Goal: Task Accomplishment & Management: Manage account settings

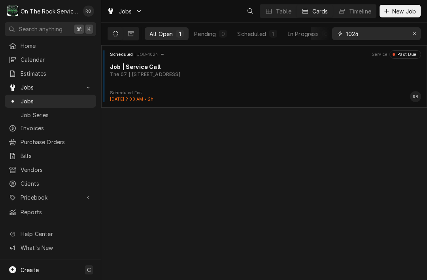
click at [405, 30] on input "1024" at bounding box center [376, 33] width 59 height 13
click at [416, 35] on icon "Erase input" at bounding box center [415, 34] width 4 height 6
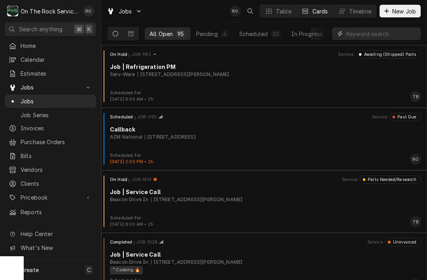
click at [377, 31] on input "Dynamic Content Wrapper" at bounding box center [382, 33] width 70 height 13
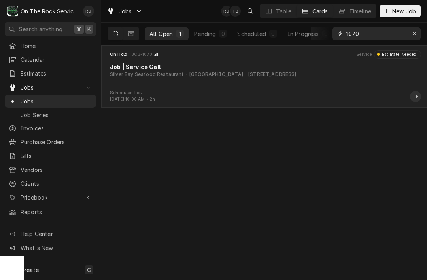
type input "1070"
click at [283, 78] on div "6513 White Horse Rd, Greenville, SC 29611" at bounding box center [271, 74] width 51 height 7
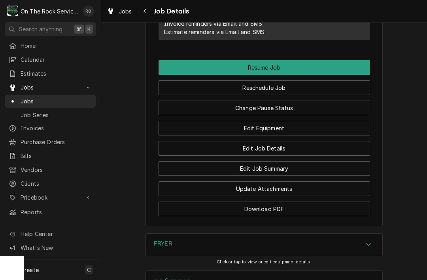
scroll to position [842, 0]
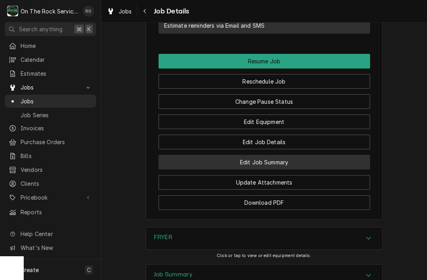
click at [333, 169] on button "Edit Job Summary" at bounding box center [265, 162] width 212 height 15
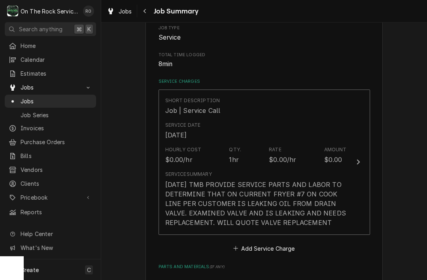
scroll to position [187, 0]
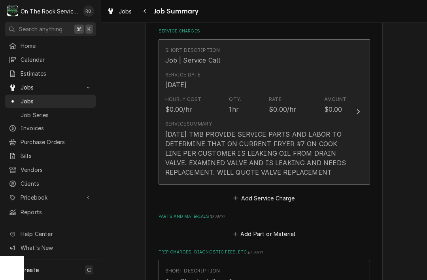
click at [343, 151] on div "[DATE] TMB PROVIDE SERVICE PARTS AND LABOR TO DETERMINE THAT ON CURRENT FRYER #…" at bounding box center [256, 152] width 182 height 47
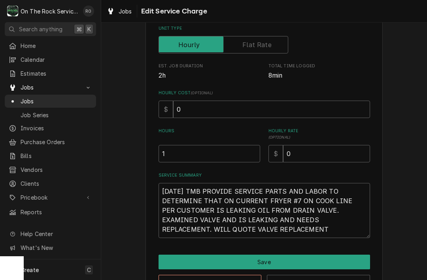
scroll to position [133, 0]
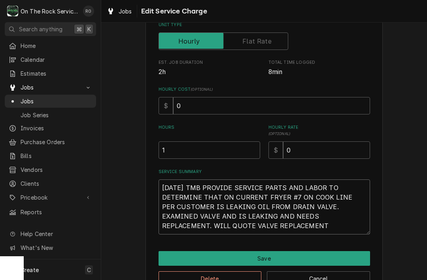
click at [286, 230] on textarea "[DATE] TMB PROVIDE SERVICE PARTS AND LABOR TO DETERMINE THAT ON CURRENT FRYER #…" at bounding box center [265, 206] width 212 height 55
click at [273, 228] on textarea "[DATE] TMB PROVIDE SERVICE PARTS AND LABOR TO DETERMINE THAT ON CURRENT FRYER #…" at bounding box center [265, 206] width 212 height 55
click at [272, 228] on textarea "[DATE] TMB PROVIDE SERVICE PARTS AND LABOR TO DETERMINE THAT ON CURRENT FRYER #…" at bounding box center [265, 206] width 212 height 55
click at [266, 226] on textarea "[DATE] TMB PROVIDE SERVICE PARTS AND LABOR TO DETERMINE THAT ON CURRENT FRYER #…" at bounding box center [265, 206] width 212 height 55
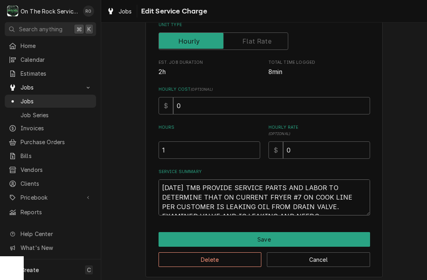
type textarea "x"
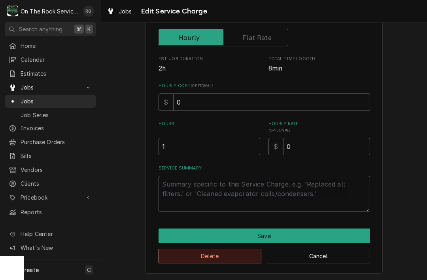
click at [251, 249] on button "Delete" at bounding box center [210, 256] width 103 height 15
type textarea "x"
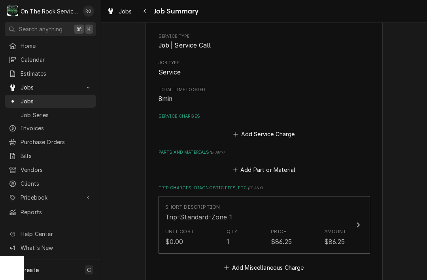
scroll to position [102, 0]
click at [279, 134] on button "Add Service Charge" at bounding box center [264, 133] width 64 height 11
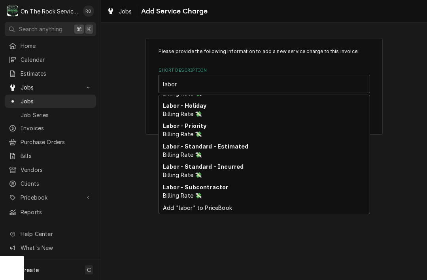
scroll to position [57, 0]
click at [244, 174] on div "Labor - Standard - Incurred Billing Rate 💸" at bounding box center [264, 171] width 211 height 21
type input "labor"
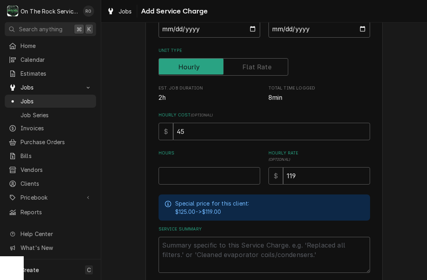
scroll to position [108, 0]
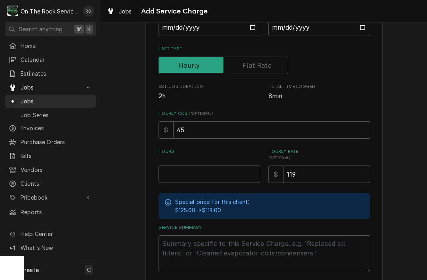
click at [221, 177] on input "Hours" at bounding box center [210, 173] width 102 height 17
type textarea "x"
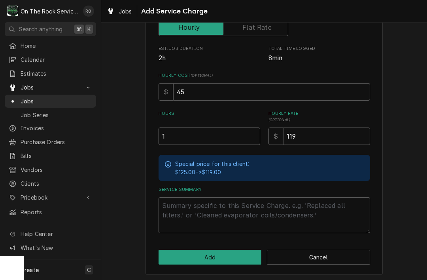
scroll to position [146, 0]
type input "1"
click at [204, 214] on textarea "Service Summary" at bounding box center [265, 215] width 212 height 36
click at [179, 210] on textarea "Service Summary" at bounding box center [265, 215] width 212 height 36
paste textarea "[DATE] TMB PROVIDE SERVICE PARTS AND LABOR TO DETERMINE THAT ON CURRENT FRYER #…"
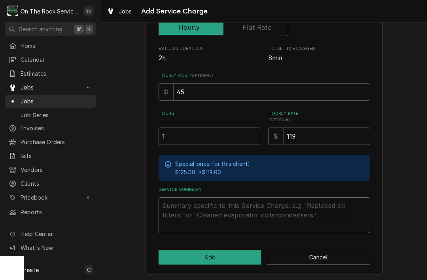
type textarea "x"
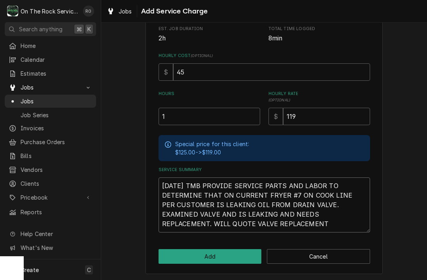
scroll to position [165, 0]
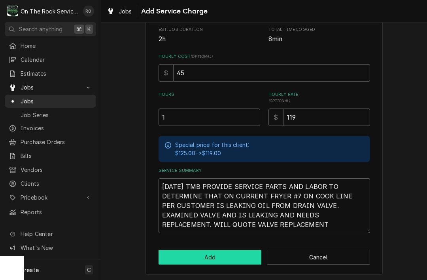
type textarea "[DATE] TMB PROVIDE SERVICE PARTS AND LABOR TO DETERMINE THAT ON CURRENT FRYER #…"
click at [240, 255] on button "Add" at bounding box center [210, 257] width 103 height 15
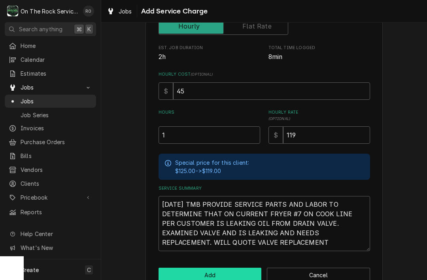
click at [230, 277] on button "Add" at bounding box center [210, 275] width 103 height 15
click at [226, 276] on button "Add" at bounding box center [210, 275] width 103 height 15
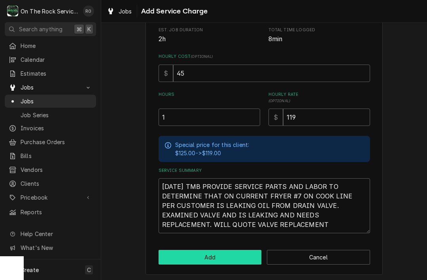
scroll to position [183, 0]
click at [231, 260] on button "Add" at bounding box center [210, 257] width 103 height 15
click at [237, 261] on button "Add" at bounding box center [210, 257] width 103 height 15
click at [231, 252] on button "Add" at bounding box center [210, 257] width 103 height 15
click at [236, 256] on button "Add" at bounding box center [210, 257] width 103 height 15
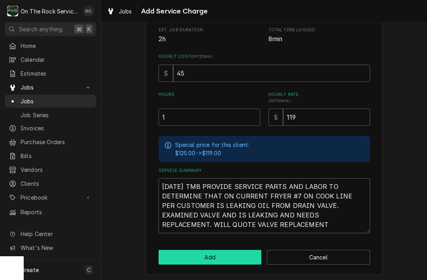
click at [223, 260] on button "Add" at bounding box center [210, 257] width 103 height 15
type textarea "x"
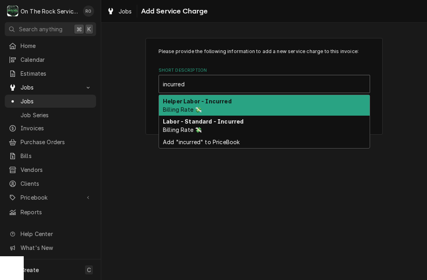
click at [268, 125] on div "Labor - Standard - Incurred Billing Rate 💸" at bounding box center [264, 126] width 211 height 21
type input "incurred"
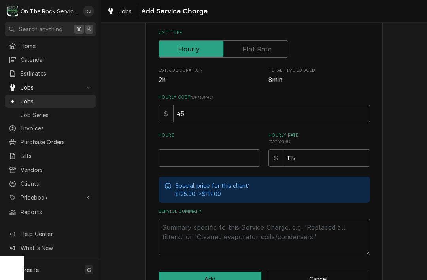
scroll to position [138, 0]
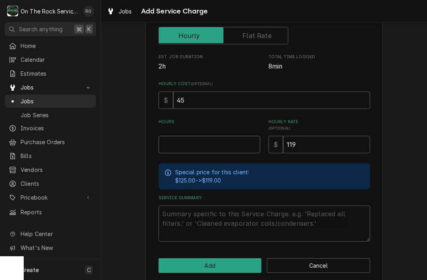
click at [231, 141] on input "Hours" at bounding box center [210, 144] width 102 height 17
type textarea "x"
type input "1"
click at [197, 222] on textarea "Service Summary" at bounding box center [265, 223] width 212 height 36
click at [182, 214] on textarea "Service Summary" at bounding box center [265, 223] width 212 height 36
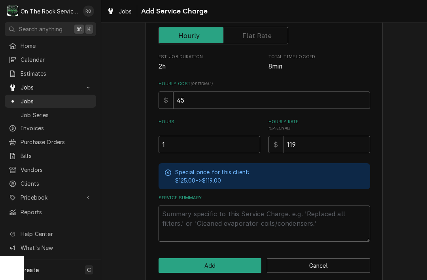
paste textarea "[DATE] TMB PROVIDE SERVICE PARTS AND LABOR TO DETERMINE THAT ON CURRENT FRYER #…"
type textarea "x"
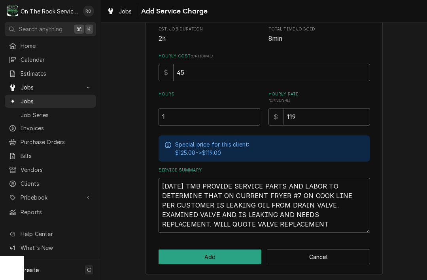
scroll to position [165, 0]
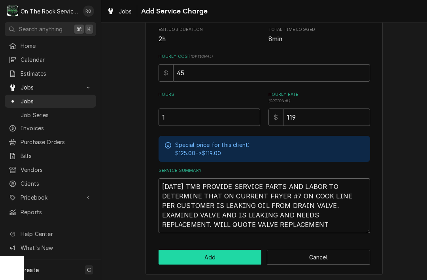
type textarea "[DATE] TMB PROVIDE SERVICE PARTS AND LABOR TO DETERMINE THAT ON CURRENT FRYER #…"
click at [251, 250] on button "Add" at bounding box center [210, 257] width 103 height 15
type textarea "x"
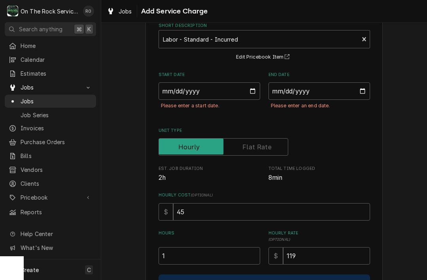
scroll to position [42, 0]
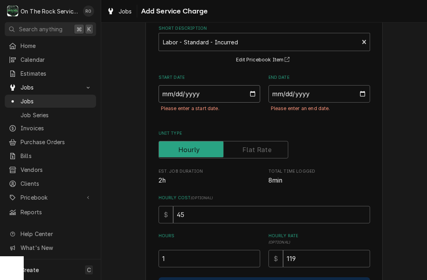
click at [242, 90] on input "Start Date" at bounding box center [210, 93] width 102 height 17
type input "[DATE]"
type textarea "x"
click at [338, 101] on input "End Date" at bounding box center [320, 93] width 102 height 17
type input "[DATE]"
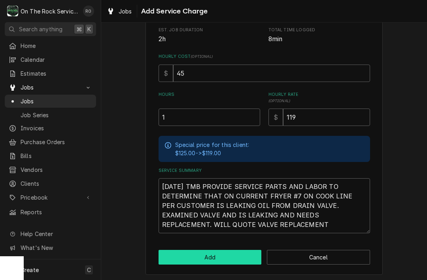
click at [234, 255] on button "Add" at bounding box center [210, 257] width 103 height 15
type textarea "x"
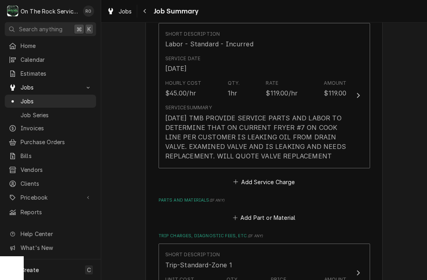
scroll to position [206, 0]
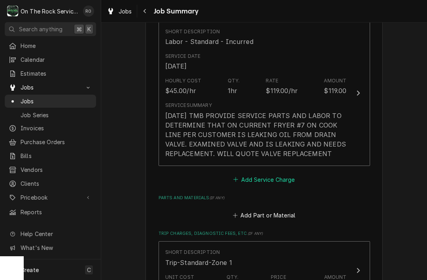
click at [279, 185] on button "Add Service Charge" at bounding box center [264, 179] width 64 height 11
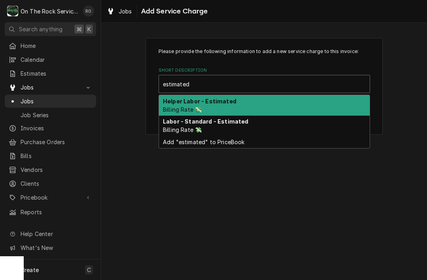
click at [269, 129] on div "Labor - Standard - Estimated Billing Rate 💸" at bounding box center [264, 126] width 211 height 21
type input "estimated"
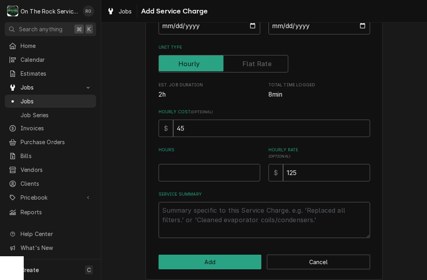
scroll to position [112, 0]
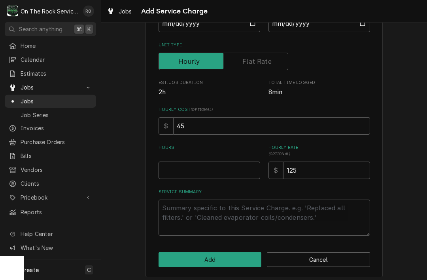
click at [226, 173] on input "Hours" at bounding box center [210, 169] width 102 height 17
type textarea "x"
type input "1"
click at [260, 225] on textarea "Service Summary" at bounding box center [265, 217] width 212 height 36
type textarea "x"
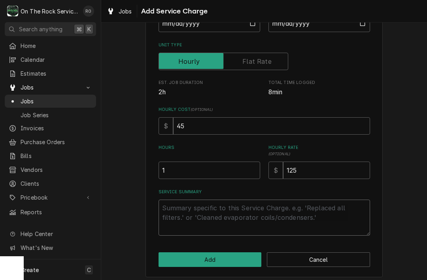
type textarea "e"
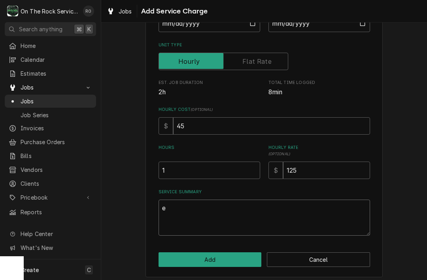
type textarea "x"
type textarea "es"
type textarea "x"
type textarea "est"
type textarea "x"
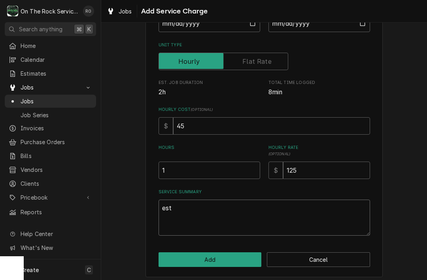
type textarea "esti"
type textarea "x"
type textarea "estim"
type textarea "x"
type textarea "estim,a"
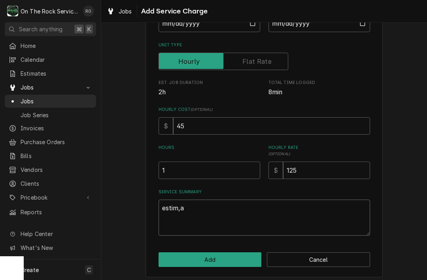
type textarea "x"
type textarea "estim,ate"
type textarea "x"
type textarea "estim,ated"
type textarea "x"
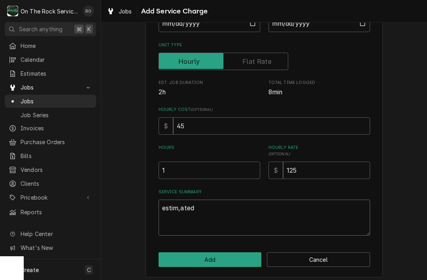
type textarea "estim,aged"
type textarea "x"
type textarea "estim,aged"
type textarea "x"
type textarea "estim,aged"
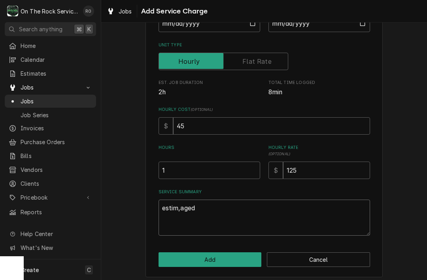
type textarea "x"
type textarea "estim,age"
type textarea "x"
type textarea "estim,ag"
type textarea "x"
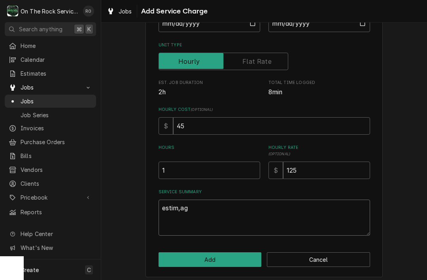
type textarea "estim,a"
type textarea "x"
type textarea "estim,"
type textarea "x"
type textarea "esti"
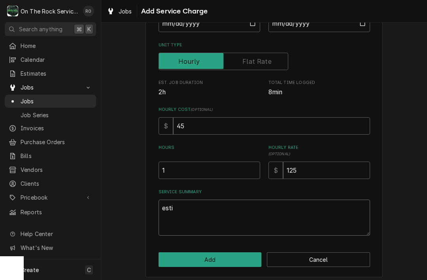
type textarea "x"
type textarea "estim"
type textarea "x"
type textarea "estima"
type textarea "x"
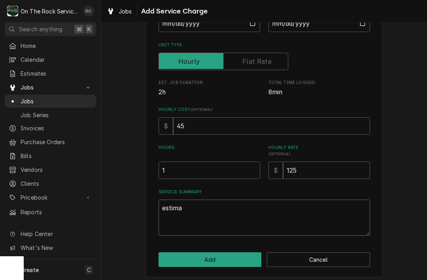
type textarea "estimat"
type textarea "x"
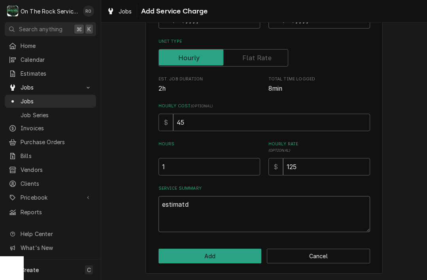
scroll to position [116, 0]
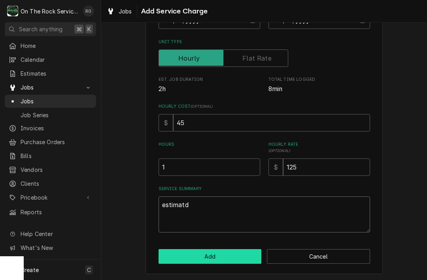
type textarea "estimatd"
click at [237, 252] on button "Add" at bounding box center [210, 256] width 103 height 15
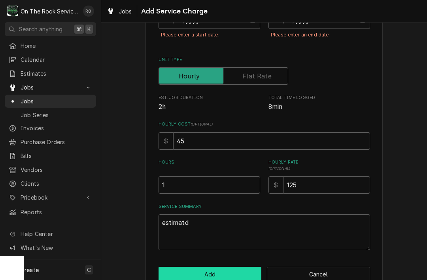
type textarea "x"
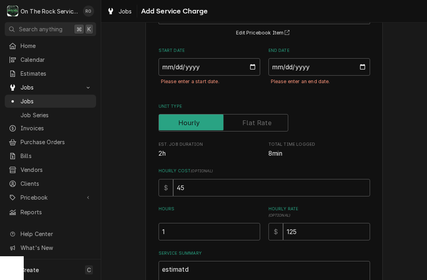
scroll to position [74, 0]
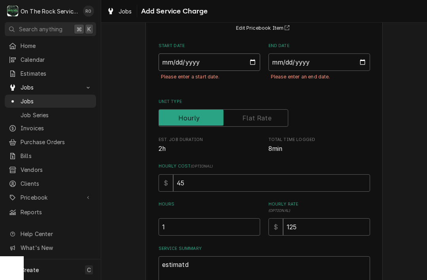
click at [236, 65] on input "Start Date" at bounding box center [210, 61] width 102 height 17
type input "2025-09-12"
type textarea "x"
click at [332, 58] on input "End Date" at bounding box center [320, 61] width 102 height 17
type input "2025-09-12"
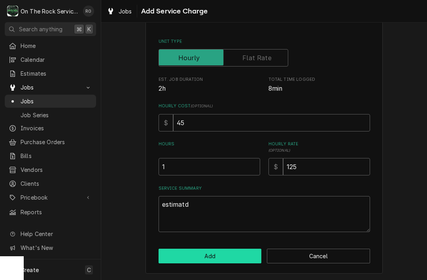
click at [239, 257] on button "Add" at bounding box center [210, 256] width 103 height 15
type textarea "x"
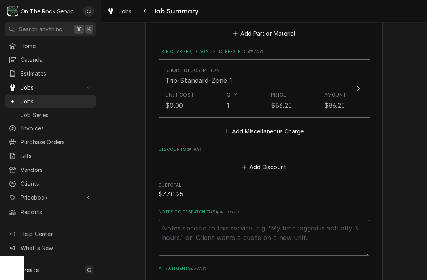
scroll to position [493, 0]
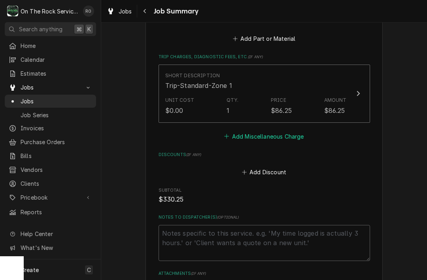
click at [280, 142] on button "Add Miscellaneous Charge" at bounding box center [264, 136] width 82 height 11
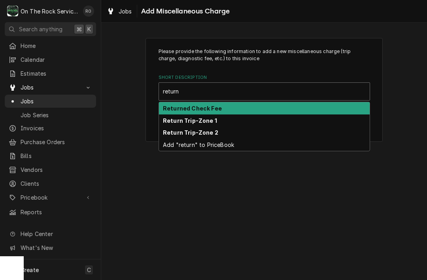
click at [236, 121] on div "Return Trip-Zone 1" at bounding box center [264, 120] width 211 height 12
type input "return"
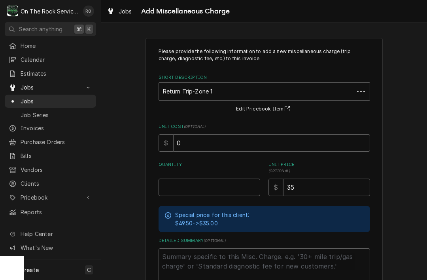
click at [221, 187] on input "Quantity" at bounding box center [210, 186] width 102 height 17
type textarea "x"
type input "1"
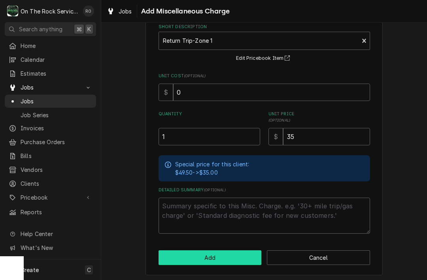
click at [243, 251] on button "Add" at bounding box center [210, 257] width 103 height 15
type textarea "x"
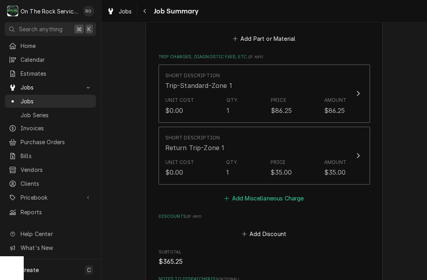
click at [283, 203] on button "Add Miscellaneous Charge" at bounding box center [264, 197] width 82 height 11
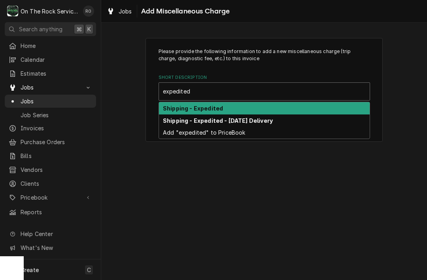
click at [274, 112] on div "Shipping - Expedited" at bounding box center [264, 108] width 211 height 12
type input "expedited"
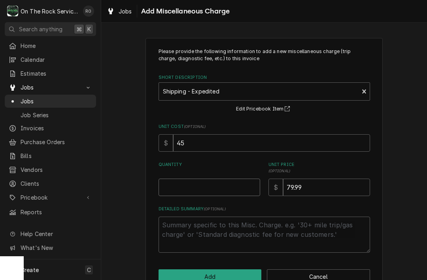
click at [238, 186] on input "Quantity" at bounding box center [210, 186] width 102 height 17
type textarea "x"
type input "1"
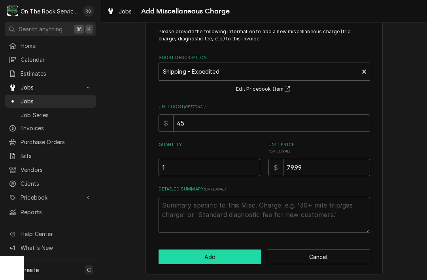
click at [248, 252] on button "Add" at bounding box center [210, 256] width 103 height 15
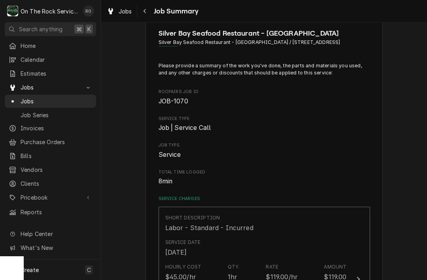
type textarea "x"
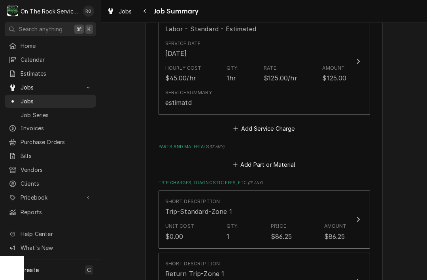
scroll to position [383, 0]
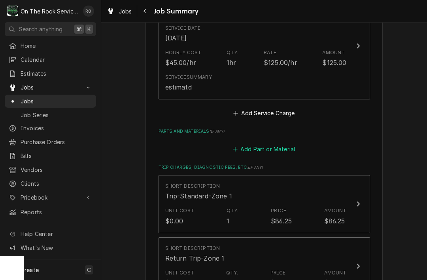
click at [281, 153] on button "Add Part or Material" at bounding box center [264, 148] width 65 height 11
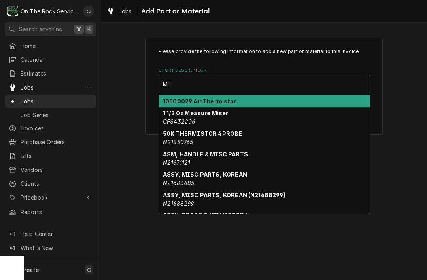
type input "M"
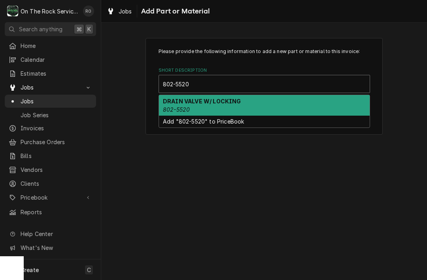
click at [323, 105] on div "DRAIN VALVE W/ LOCKING 802-5520" at bounding box center [264, 105] width 211 height 21
type input "802-5520"
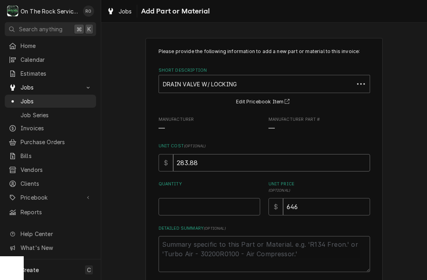
click at [233, 162] on input "283.88" at bounding box center [271, 162] width 197 height 17
click at [230, 162] on input "283.88" at bounding box center [271, 162] width 197 height 17
click at [313, 208] on input "646" at bounding box center [326, 206] width 87 height 17
click at [317, 207] on input "646" at bounding box center [326, 206] width 87 height 17
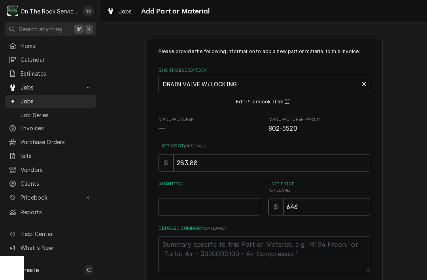
click at [317, 207] on input "646" at bounding box center [326, 206] width 87 height 17
type textarea "x"
type input "4"
type textarea "x"
type input "40"
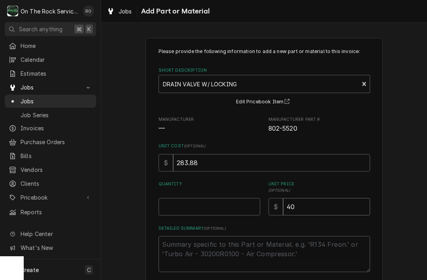
type textarea "x"
type input "409"
click at [197, 211] on input "Quantity" at bounding box center [210, 206] width 102 height 17
type textarea "x"
type input "1"
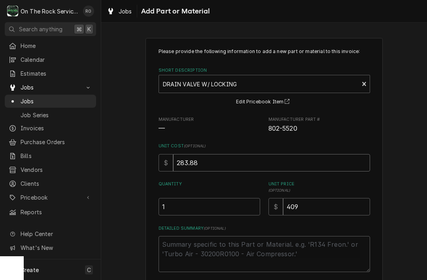
click at [221, 169] on input "283.88" at bounding box center [271, 162] width 197 height 17
click at [228, 161] on input "283.88" at bounding box center [271, 162] width 197 height 17
type textarea "x"
type input "283"
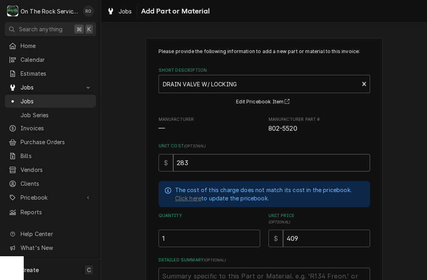
type textarea "x"
type input "28"
type textarea "x"
type input "282"
type textarea "x"
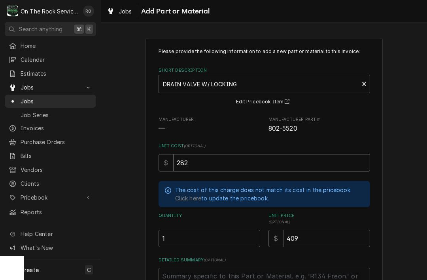
type input "2820"
type textarea "x"
type input "28204"
type textarea "x"
type input "28204.9"
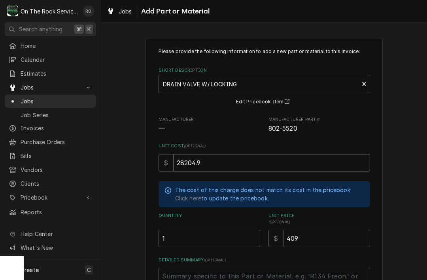
type textarea "x"
type input "28204.99"
type textarea "x"
type input "28204.9"
type textarea "x"
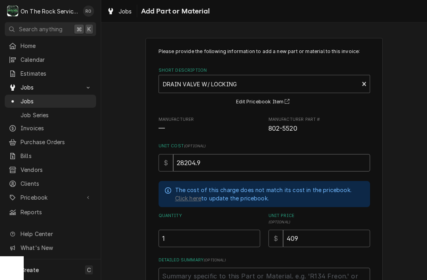
type input "28204"
type textarea "x"
type input "2820"
type textarea "x"
type input "282"
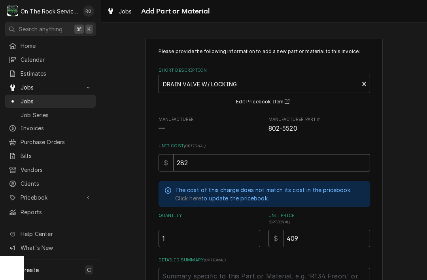
type textarea "x"
type input "28"
type textarea "x"
type input "2"
type textarea "x"
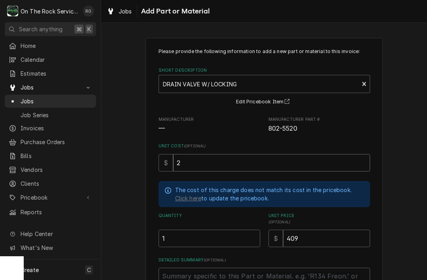
type input "20"
type textarea "x"
type input "205"
type textarea "x"
type input "20"
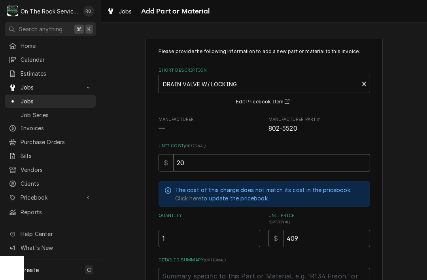
type textarea "x"
type input "204"
type textarea "x"
type input "204.9"
type textarea "x"
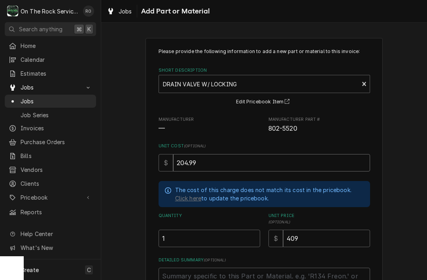
type input "204.99"
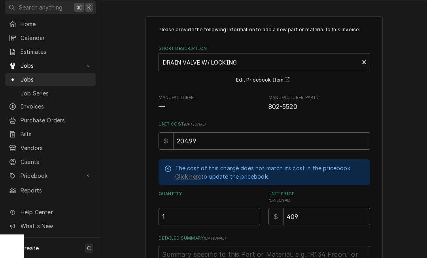
type textarea "x"
type input "40"
type textarea "x"
type input "4"
type textarea "x"
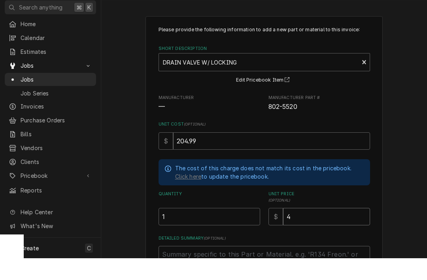
type input "41"
type textarea "x"
type input "410"
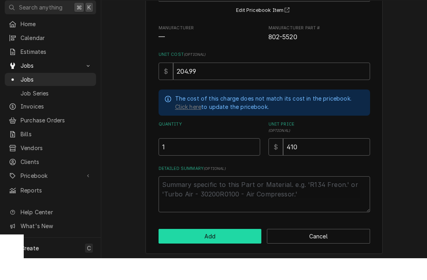
click at [247, 251] on button "Add" at bounding box center [210, 258] width 103 height 15
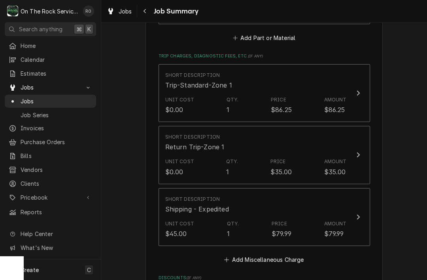
scroll to position [603, 0]
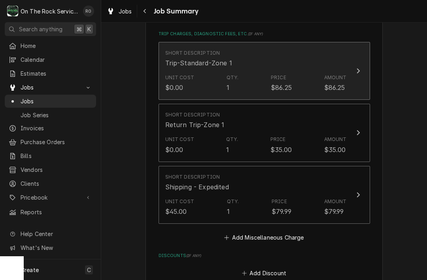
click at [329, 81] on div "Amount" at bounding box center [336, 77] width 23 height 7
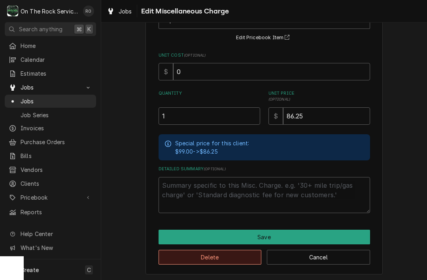
click at [238, 253] on button "Delete" at bounding box center [210, 257] width 103 height 15
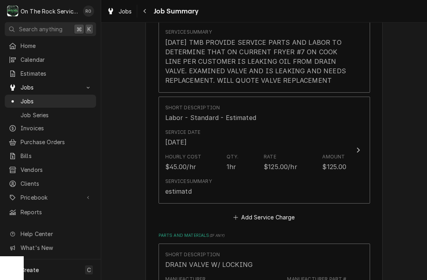
scroll to position [279, 0]
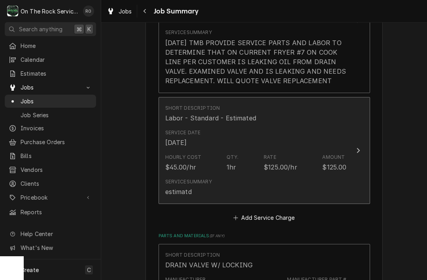
click at [340, 150] on div "Service Date Sep 12, 2025" at bounding box center [256, 138] width 182 height 25
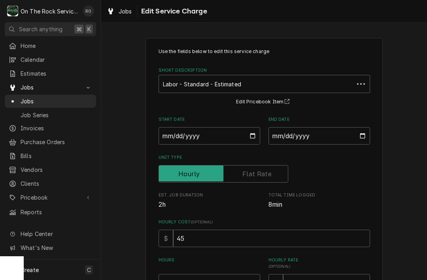
click at [342, 161] on div "Unit Type" at bounding box center [265, 168] width 212 height 28
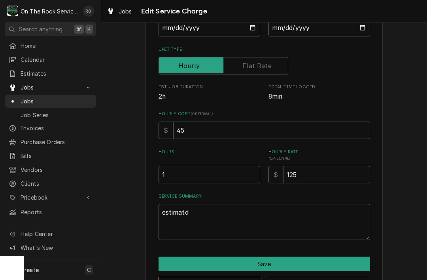
scroll to position [108, 0]
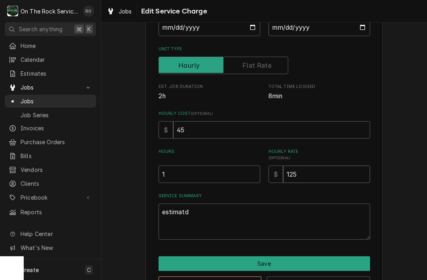
click at [346, 178] on input "125" at bounding box center [326, 173] width 87 height 17
type textarea "x"
type input "12"
type textarea "x"
type input "1"
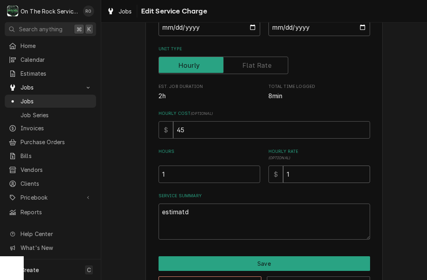
type textarea "x"
type input "11"
type textarea "x"
type input "119"
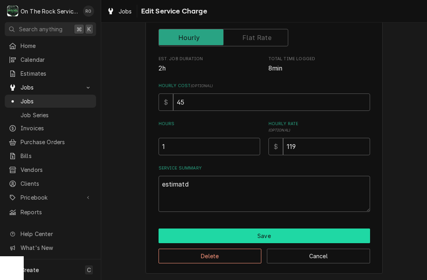
click at [357, 237] on button "Save" at bounding box center [265, 235] width 212 height 15
type textarea "x"
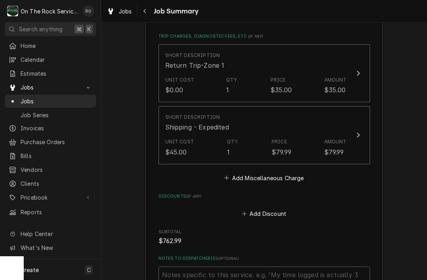
scroll to position [605, 0]
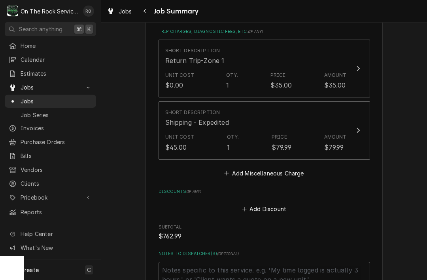
click at [277, 178] on button "Add Miscellaneous Charge" at bounding box center [264, 172] width 82 height 11
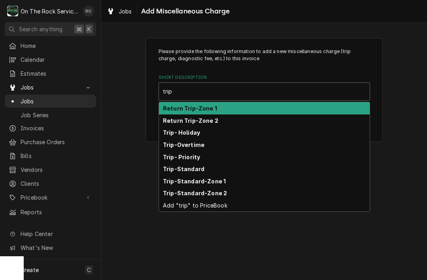
click at [230, 186] on div "Trip-Standard-Zone 1" at bounding box center [264, 181] width 211 height 12
type input "trip"
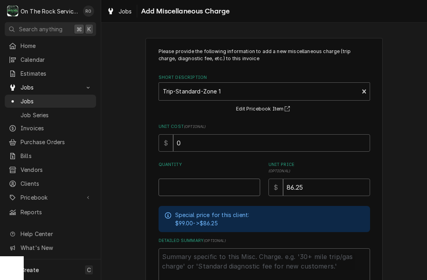
click at [228, 182] on input "Quantity" at bounding box center [210, 186] width 102 height 17
type textarea "x"
type input "1"
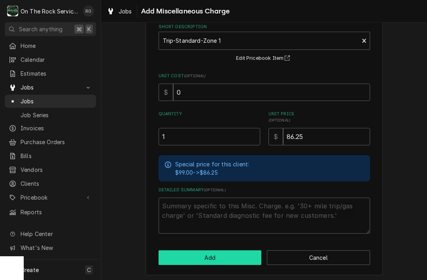
click at [244, 253] on button "Add" at bounding box center [210, 257] width 103 height 15
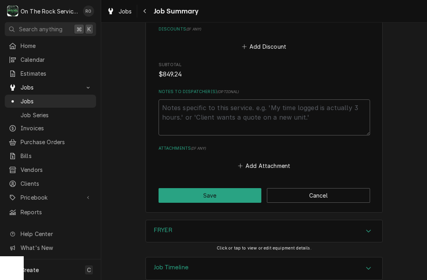
scroll to position [829, 0]
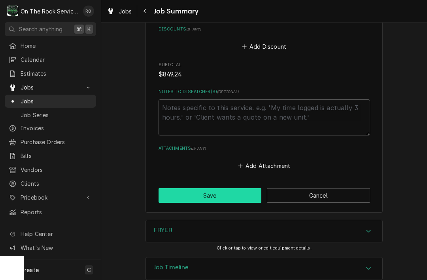
click at [181, 203] on button "Save" at bounding box center [210, 195] width 103 height 15
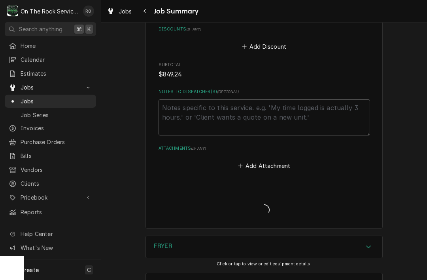
type textarea "x"
